Goal: Transaction & Acquisition: Register for event/course

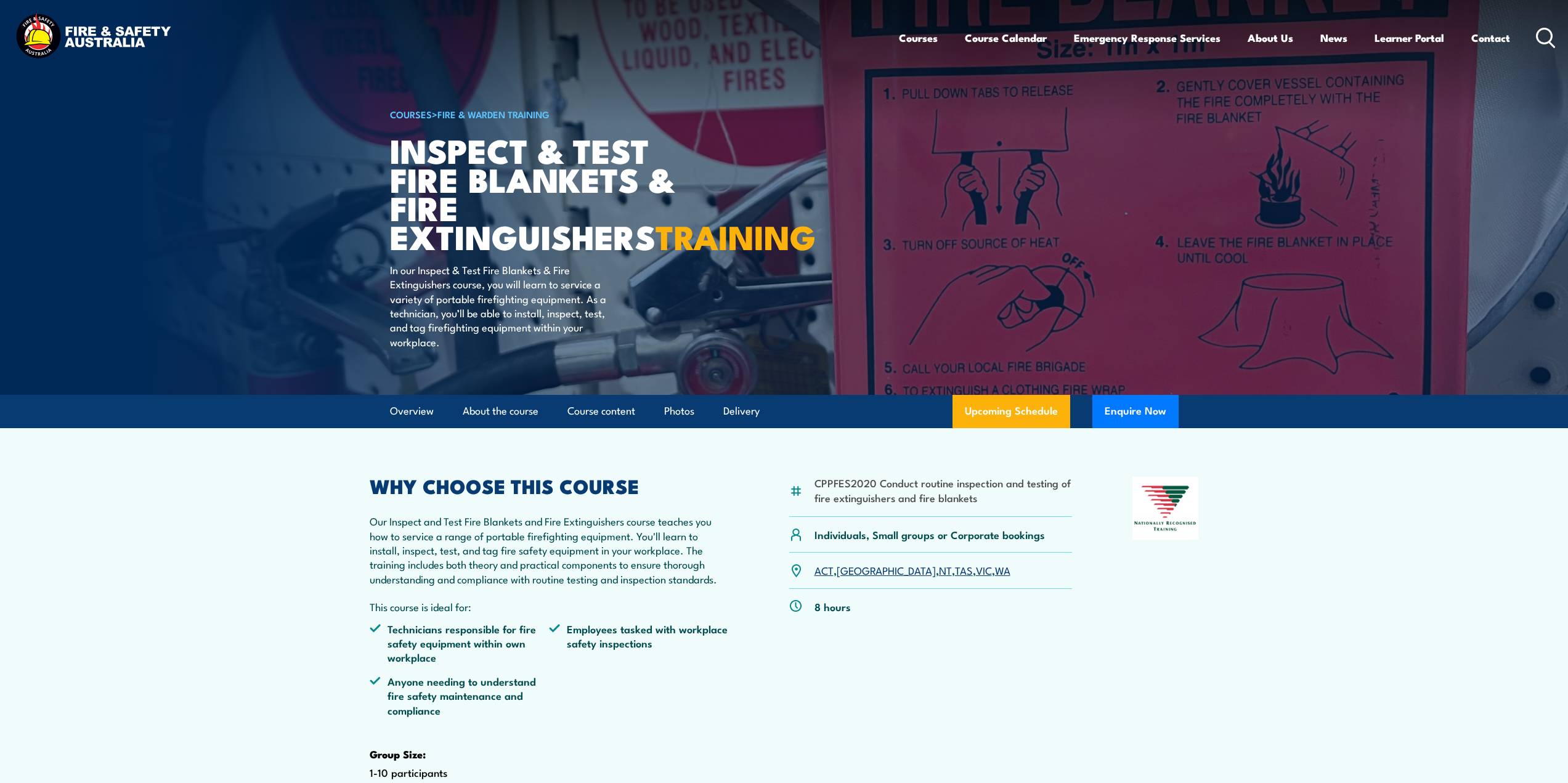
click at [976, 577] on link "VIC" at bounding box center [984, 570] width 16 height 15
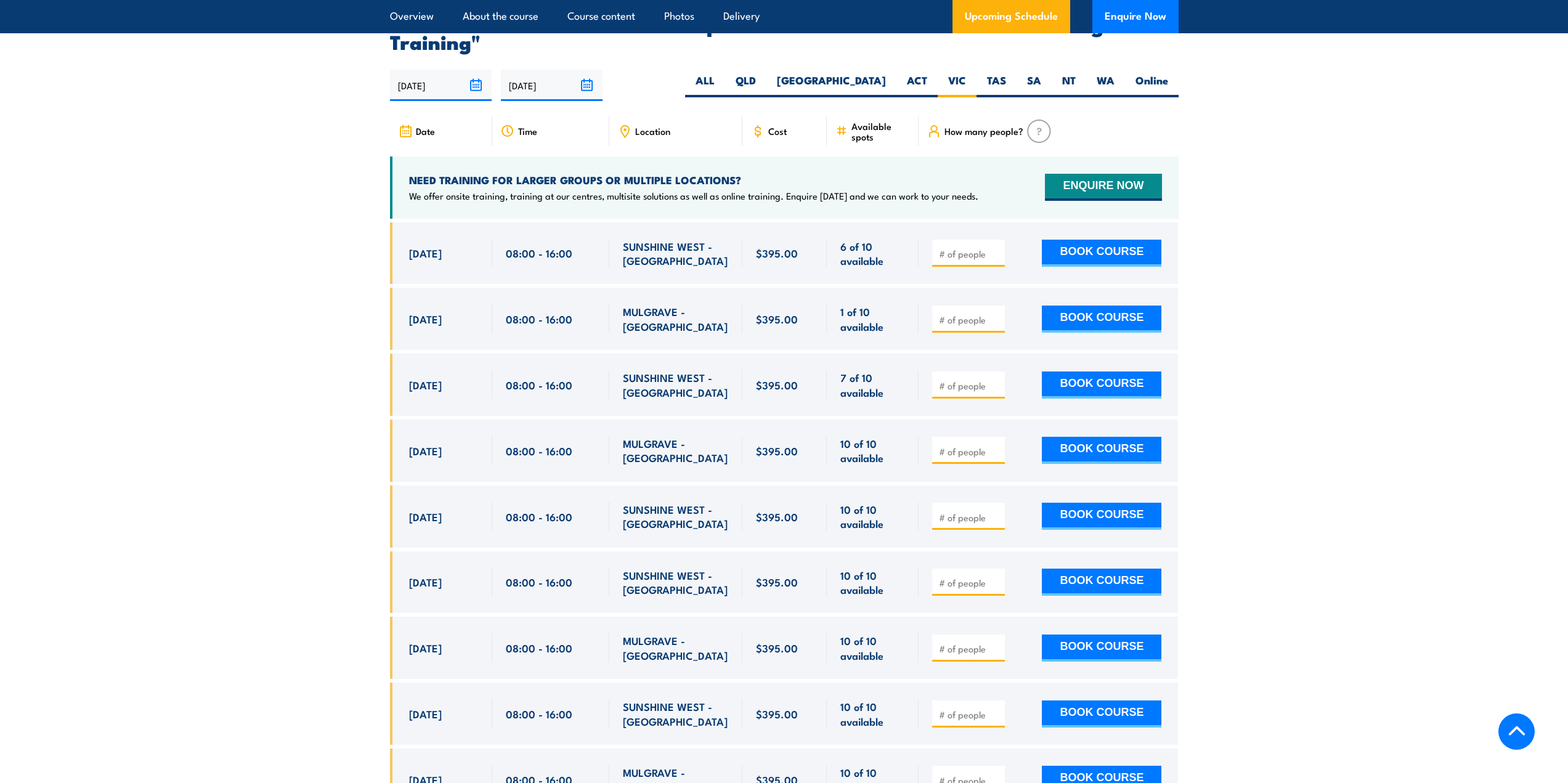
scroll to position [2226, 0]
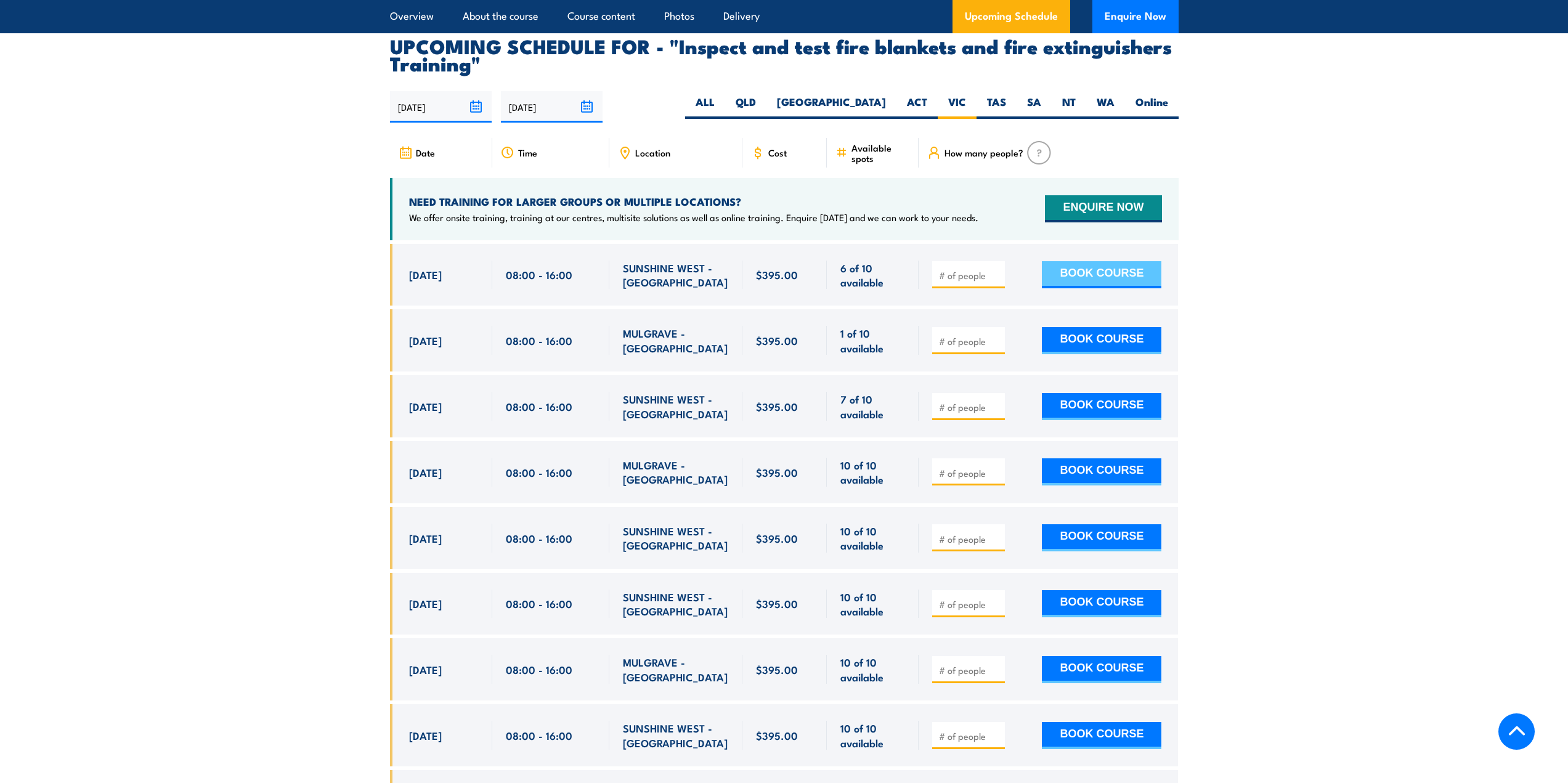
click at [1097, 289] on button "BOOK COURSE" at bounding box center [1101, 274] width 120 height 27
click at [774, 158] on span "Cost" at bounding box center [777, 152] width 19 height 11
click at [405, 160] on icon at bounding box center [406, 153] width 14 height 14
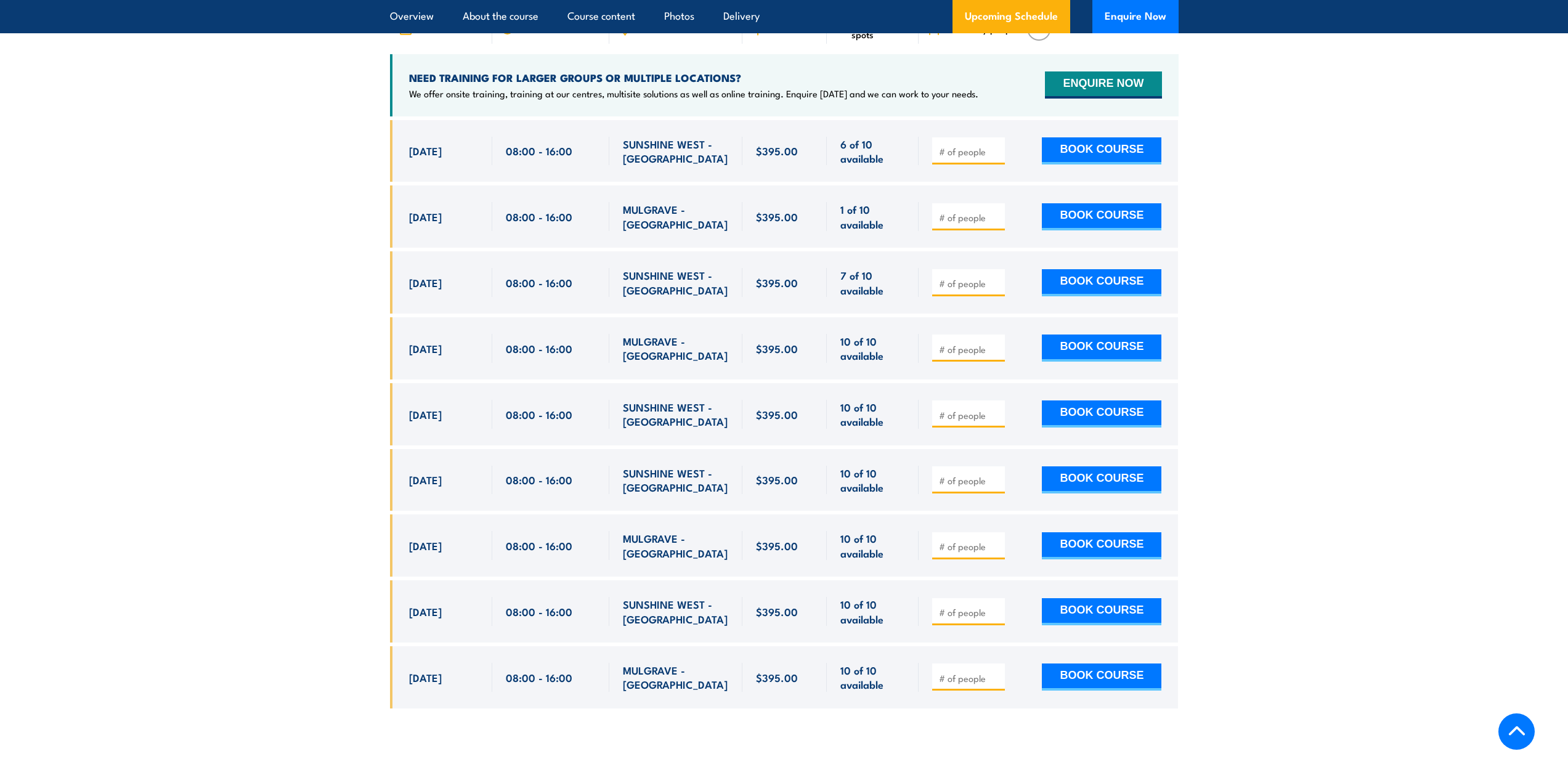
scroll to position [2350, 0]
